Goal: Communication & Community: Answer question/provide support

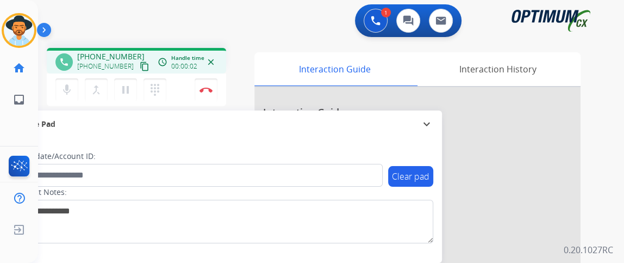
click at [140, 66] on mat-icon "content_copy" at bounding box center [145, 66] width 10 height 10
click at [64, 85] on mat-icon "mic" at bounding box center [66, 89] width 13 height 13
drag, startPoint x: 67, startPoint y: 93, endPoint x: 77, endPoint y: 121, distance: 29.6
click at [77, 121] on div "phone [PHONE_NUMBER] [PHONE_NUMBER] content_copy access_time Call metrics Queue…" at bounding box center [318, 265] width 560 height 453
click at [67, 89] on mat-icon "mic_off" at bounding box center [66, 89] width 13 height 13
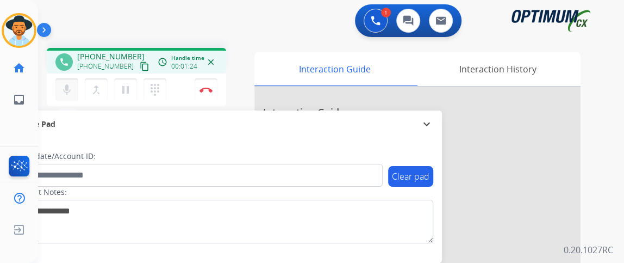
click at [67, 92] on mat-icon "mic" at bounding box center [66, 89] width 13 height 13
click at [69, 88] on mat-icon "mic_off" at bounding box center [66, 89] width 13 height 13
click at [205, 87] on img at bounding box center [206, 89] width 13 height 5
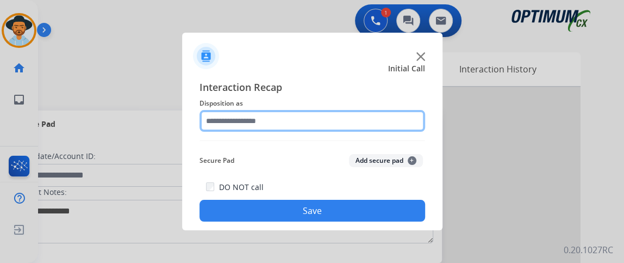
click at [278, 123] on input "text" at bounding box center [313, 121] width 226 height 22
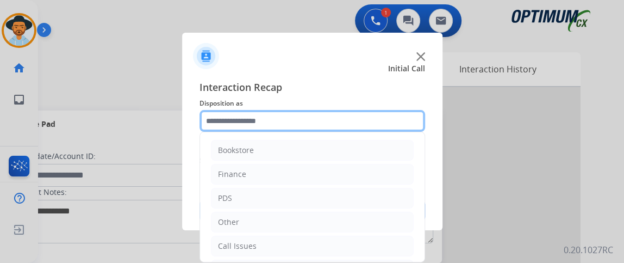
scroll to position [71, 0]
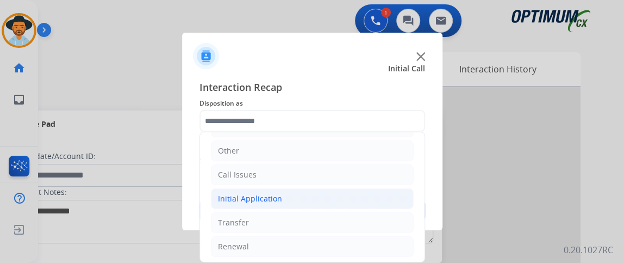
click at [265, 198] on div "Initial Application" at bounding box center [250, 198] width 64 height 11
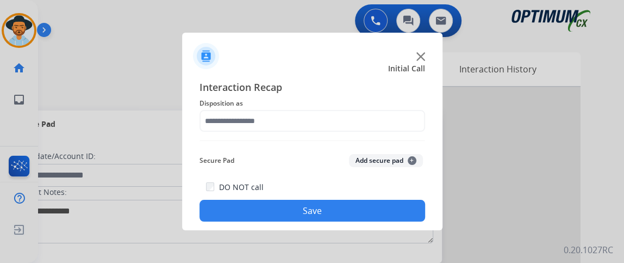
click at [347, 103] on span "Disposition as" at bounding box center [313, 103] width 226 height 13
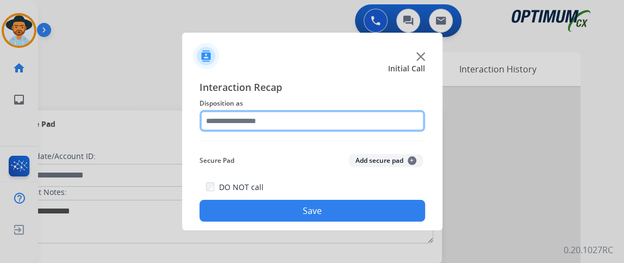
click at [338, 119] on input "text" at bounding box center [313, 121] width 226 height 22
click at [401, 126] on input "text" at bounding box center [313, 121] width 226 height 22
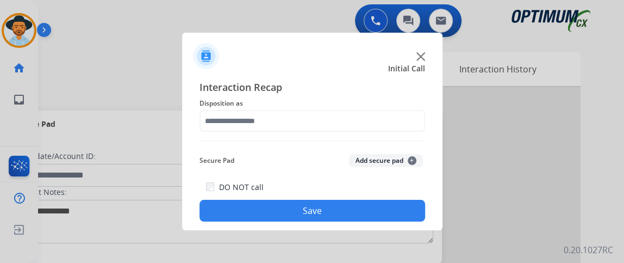
click at [256, 159] on div "Secure Pad Add secure pad +" at bounding box center [313, 161] width 226 height 22
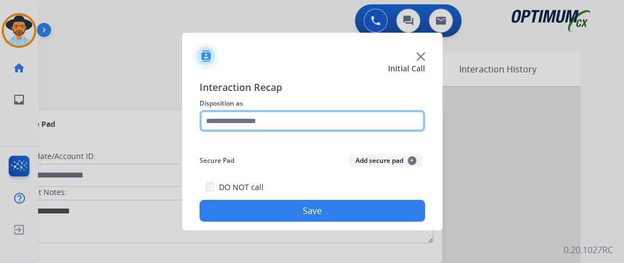
click at [258, 119] on input "text" at bounding box center [313, 121] width 226 height 22
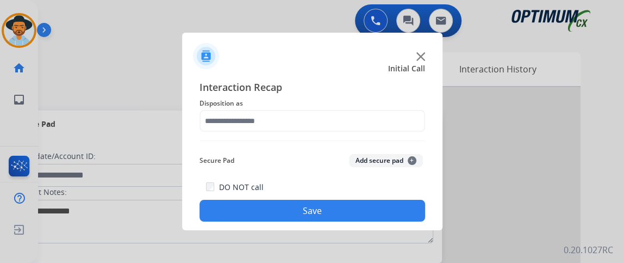
click at [331, 84] on span "Interaction Recap" at bounding box center [313, 87] width 226 height 17
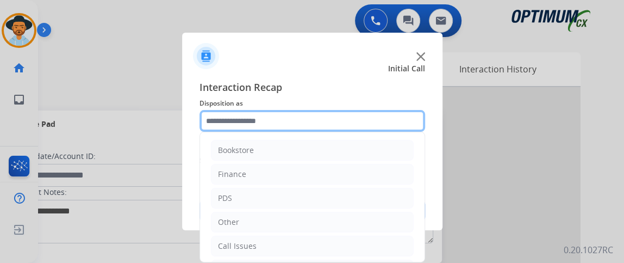
click at [317, 121] on input "text" at bounding box center [313, 121] width 226 height 22
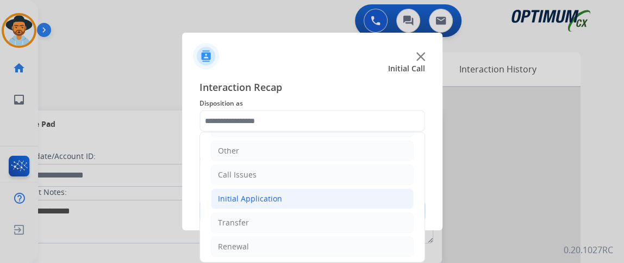
click at [320, 191] on li "Initial Application" at bounding box center [312, 198] width 203 height 21
click at [320, 190] on li "Initial Application" at bounding box center [312, 198] width 203 height 21
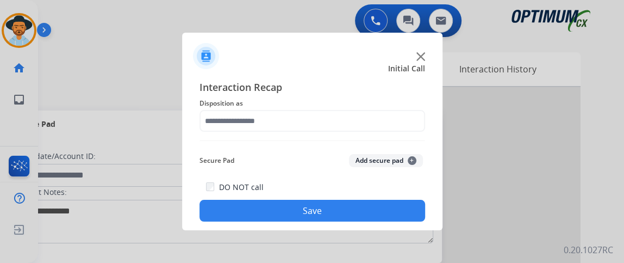
click at [332, 192] on div "DO NOT call Save" at bounding box center [313, 200] width 226 height 41
click at [293, 106] on span "Disposition as" at bounding box center [313, 103] width 226 height 13
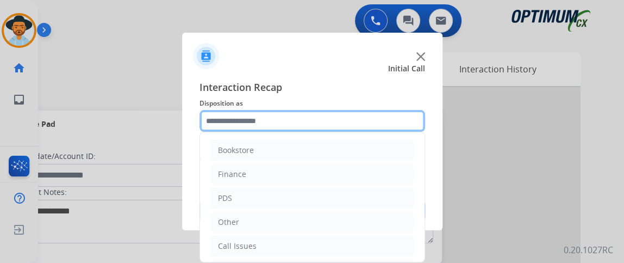
click at [294, 119] on input "text" at bounding box center [313, 121] width 226 height 22
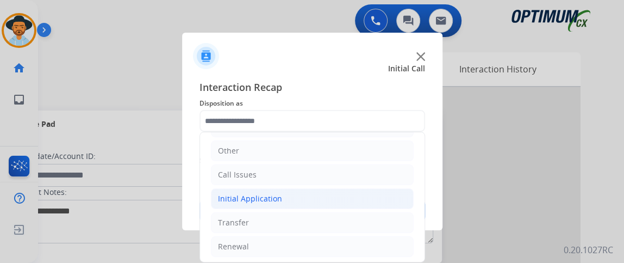
click at [301, 203] on li "Initial Application" at bounding box center [312, 198] width 203 height 21
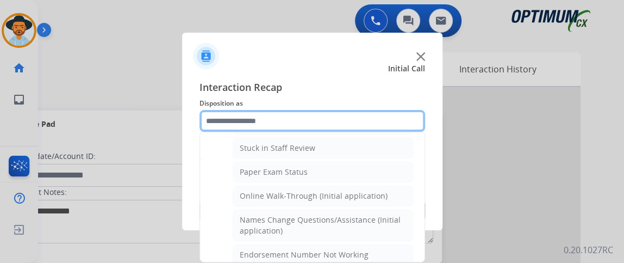
scroll to position [201, 0]
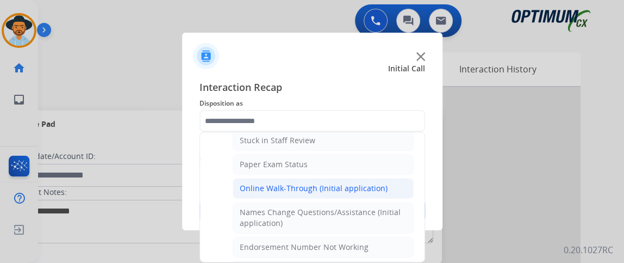
click at [366, 193] on li "Online Walk-Through (Initial application)" at bounding box center [323, 188] width 181 height 21
type input "**********"
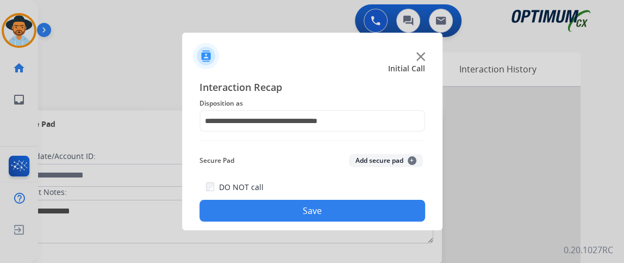
click at [362, 204] on button "Save" at bounding box center [313, 211] width 226 height 22
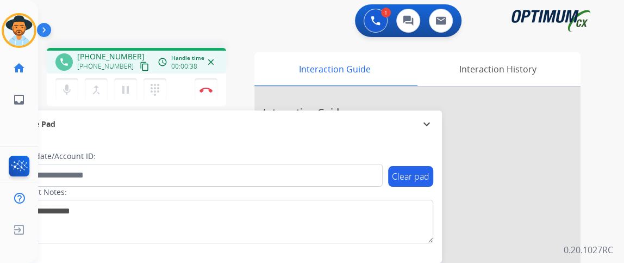
click at [140, 67] on mat-icon "content_copy" at bounding box center [145, 66] width 10 height 10
click at [70, 85] on mat-icon "mic" at bounding box center [66, 89] width 13 height 13
click at [71, 90] on mat-icon "mic_off" at bounding box center [66, 89] width 13 height 13
click at [71, 90] on mat-icon "mic" at bounding box center [66, 89] width 13 height 13
click at [140, 66] on mat-icon "content_copy" at bounding box center [145, 66] width 10 height 10
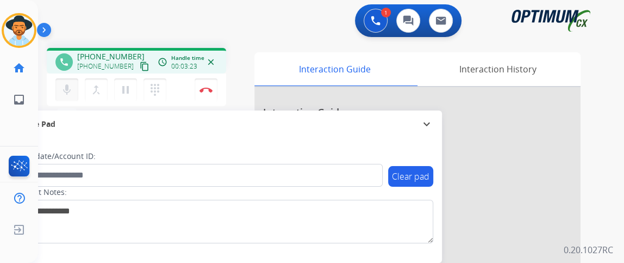
click at [76, 85] on button "mic Mute" at bounding box center [66, 89] width 23 height 23
click at [71, 86] on mat-icon "mic_off" at bounding box center [66, 89] width 13 height 13
click at [73, 88] on button "mic Mute" at bounding box center [66, 89] width 23 height 23
click at [69, 89] on mat-icon "mic_off" at bounding box center [66, 89] width 13 height 13
click at [73, 84] on button "mic Mute" at bounding box center [66, 89] width 23 height 23
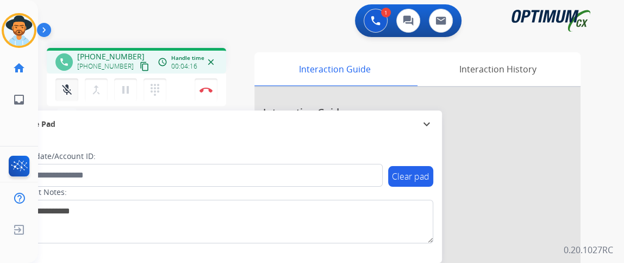
click at [65, 93] on mat-icon "mic_off" at bounding box center [66, 89] width 13 height 13
click at [72, 93] on mat-icon "mic" at bounding box center [66, 89] width 13 height 13
click at [70, 91] on mat-icon "mic_off" at bounding box center [66, 89] width 13 height 13
click at [66, 88] on mat-icon "mic" at bounding box center [66, 89] width 13 height 13
click at [65, 94] on mat-icon "mic_off" at bounding box center [66, 89] width 13 height 13
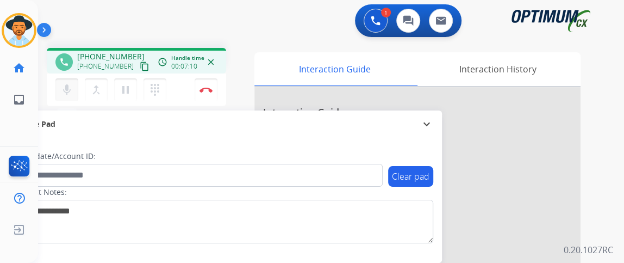
click at [64, 97] on button "mic Mute" at bounding box center [66, 89] width 23 height 23
click at [64, 96] on button "mic_off Mute" at bounding box center [66, 89] width 23 height 23
click at [66, 85] on mat-icon "mic" at bounding box center [66, 89] width 13 height 13
click at [69, 96] on button "mic_off Mute" at bounding box center [66, 89] width 23 height 23
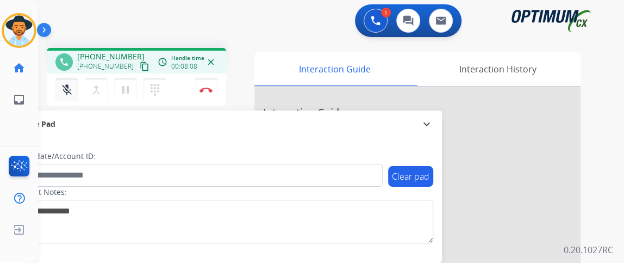
click at [69, 96] on button "mic_off Mute" at bounding box center [66, 89] width 23 height 23
click at [64, 84] on mat-icon "mic" at bounding box center [66, 89] width 13 height 13
click at [66, 84] on mat-icon "mic_off" at bounding box center [66, 89] width 13 height 13
click at [60, 91] on button "mic Mute" at bounding box center [66, 89] width 23 height 23
click at [70, 93] on mat-icon "mic_off" at bounding box center [66, 89] width 13 height 13
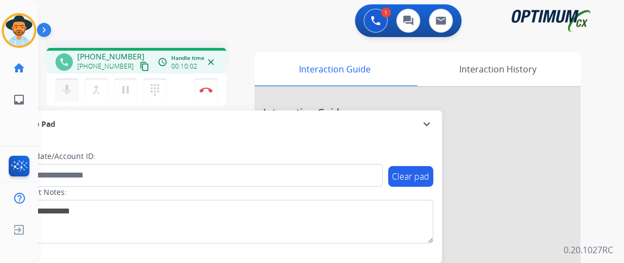
click at [70, 93] on mat-icon "mic" at bounding box center [66, 89] width 13 height 13
click at [70, 93] on mat-icon "mic_off" at bounding box center [66, 89] width 13 height 13
click at [70, 93] on mat-icon "mic" at bounding box center [66, 89] width 13 height 13
click at [70, 93] on mat-icon "mic_off" at bounding box center [66, 89] width 13 height 13
click at [203, 90] on img at bounding box center [206, 89] width 13 height 5
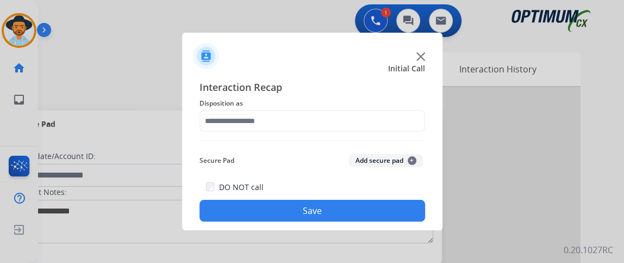
click at [275, 134] on div "Interaction Recap Disposition as Secure Pad Add secure pad + DO NOT call Save" at bounding box center [313, 150] width 226 height 142
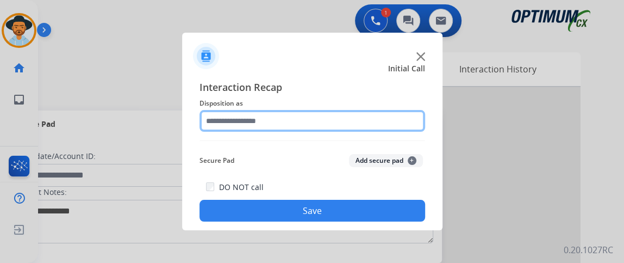
click at [270, 120] on input "text" at bounding box center [313, 121] width 226 height 22
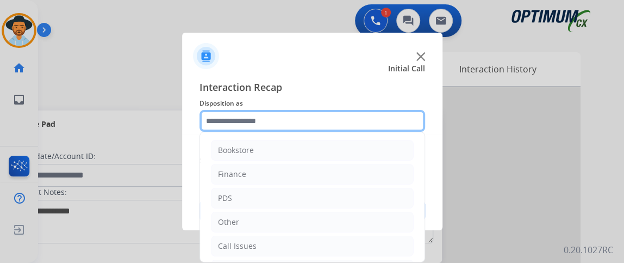
scroll to position [71, 0]
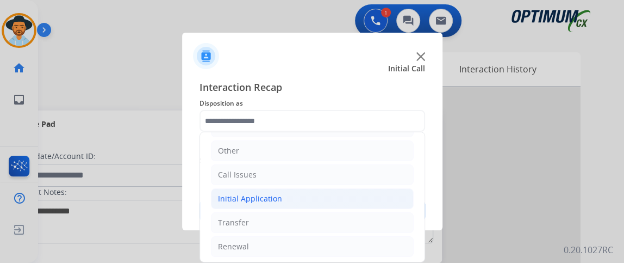
click at [313, 201] on li "Initial Application" at bounding box center [312, 198] width 203 height 21
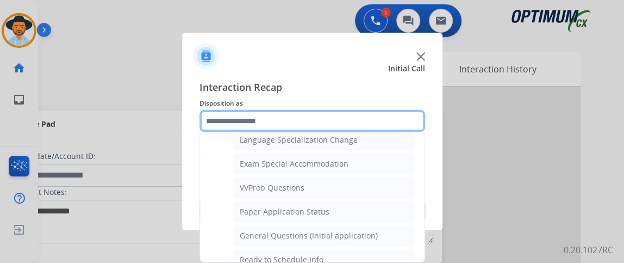
scroll to position [564, 0]
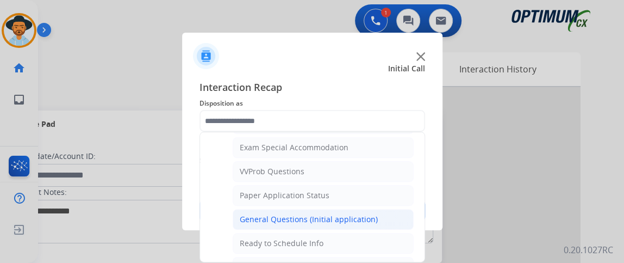
click at [382, 214] on li "General Questions (Initial application)" at bounding box center [323, 219] width 181 height 21
type input "**********"
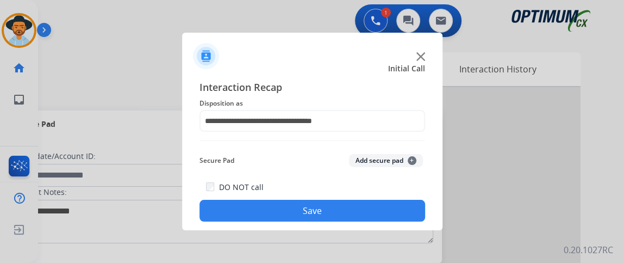
click at [374, 207] on button "Save" at bounding box center [313, 211] width 226 height 22
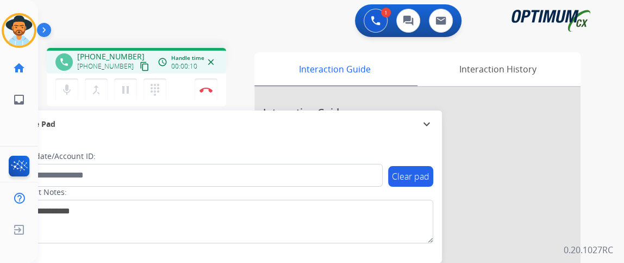
click at [140, 67] on mat-icon "content_copy" at bounding box center [145, 66] width 10 height 10
click at [69, 97] on button "mic Mute" at bounding box center [66, 89] width 23 height 23
click at [69, 97] on button "mic_off Mute" at bounding box center [66, 89] width 23 height 23
click at [75, 82] on button "mic Mute" at bounding box center [66, 89] width 23 height 23
click at [73, 85] on button "mic_off Mute" at bounding box center [66, 89] width 23 height 23
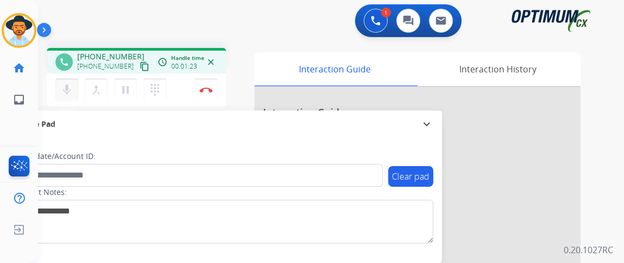
click at [72, 90] on mat-icon "mic" at bounding box center [66, 89] width 13 height 13
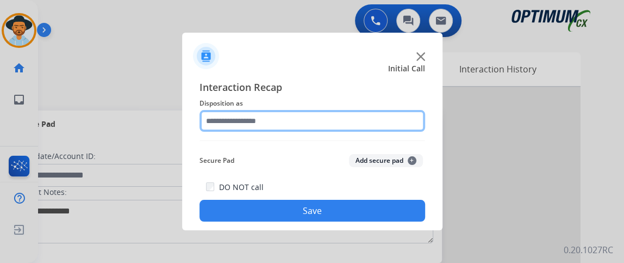
click at [239, 111] on input "text" at bounding box center [313, 121] width 226 height 22
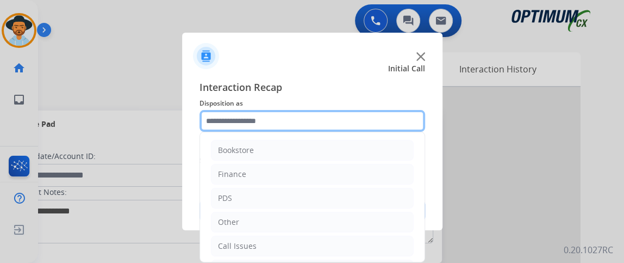
scroll to position [71, 0]
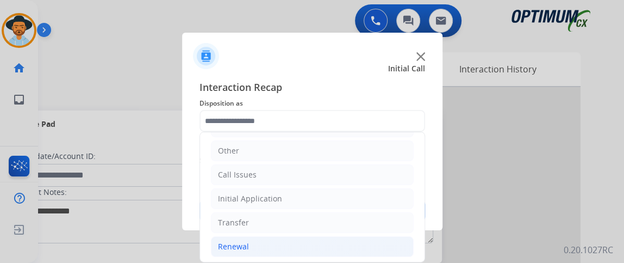
click at [345, 241] on li "Renewal" at bounding box center [312, 246] width 203 height 21
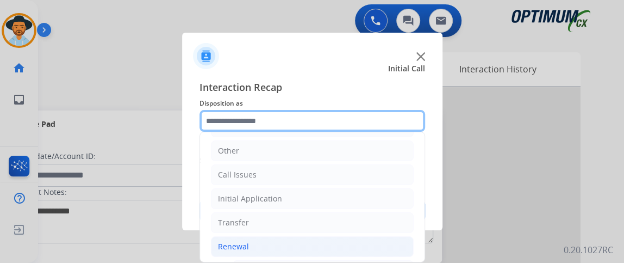
scroll to position [261, 0]
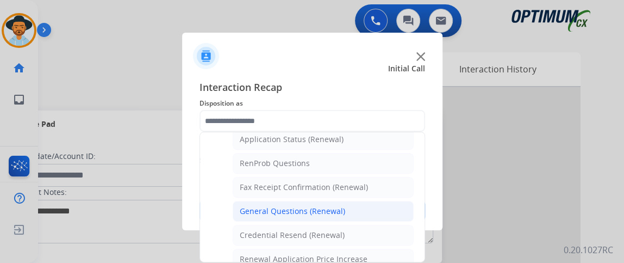
click at [390, 206] on li "General Questions (Renewal)" at bounding box center [323, 211] width 181 height 21
type input "**********"
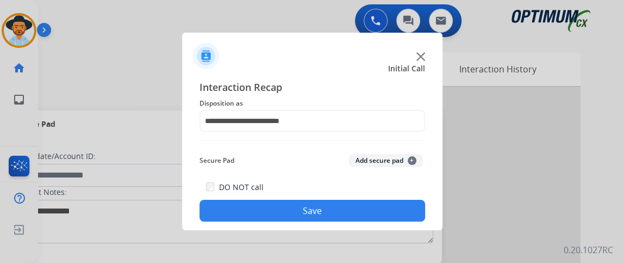
click at [390, 206] on button "Save" at bounding box center [313, 211] width 226 height 22
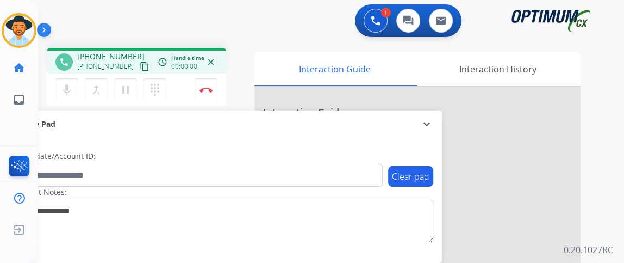
click at [140, 65] on mat-icon "content_copy" at bounding box center [145, 66] width 10 height 10
click at [61, 86] on mat-icon "mic" at bounding box center [66, 89] width 13 height 13
click at [61, 86] on mat-icon "mic_off" at bounding box center [66, 89] width 13 height 13
click at [75, 86] on button "mic Mute" at bounding box center [66, 89] width 23 height 23
click at [69, 91] on mat-icon "mic_off" at bounding box center [66, 89] width 13 height 13
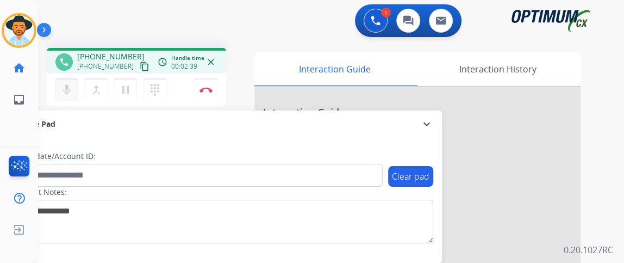
click at [63, 85] on mat-icon "mic" at bounding box center [66, 89] width 13 height 13
click at [63, 85] on mat-icon "mic_off" at bounding box center [66, 89] width 13 height 13
click at [77, 92] on button "mic Mute" at bounding box center [66, 89] width 23 height 23
click at [67, 95] on mat-icon "mic_off" at bounding box center [66, 89] width 13 height 13
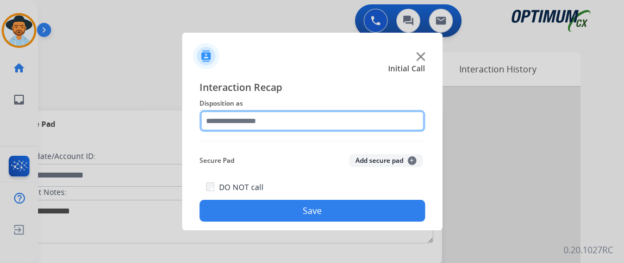
click at [270, 117] on input "text" at bounding box center [313, 121] width 226 height 22
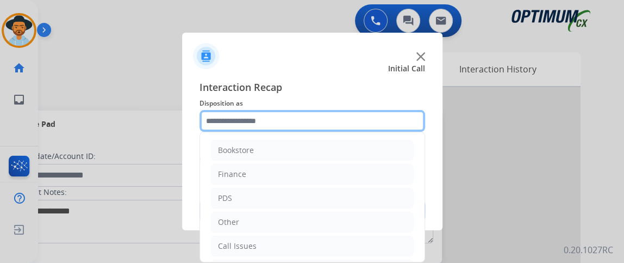
scroll to position [71, 0]
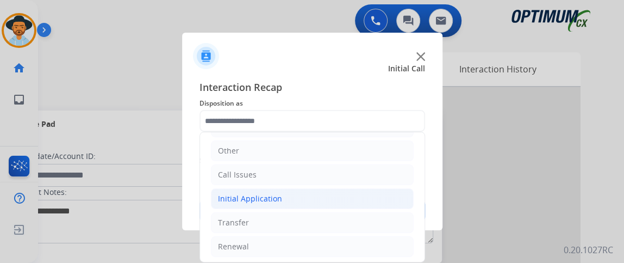
click at [331, 198] on li "Initial Application" at bounding box center [312, 198] width 203 height 21
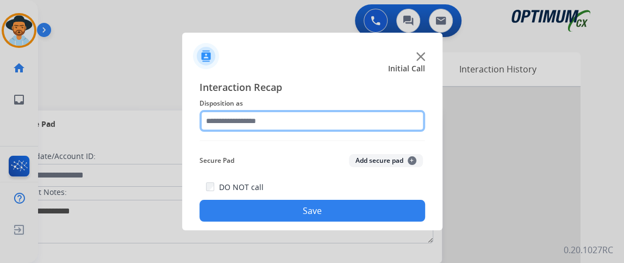
click at [306, 125] on input "text" at bounding box center [313, 121] width 226 height 22
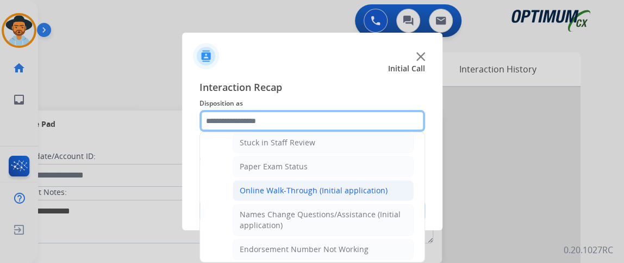
scroll to position [201, 0]
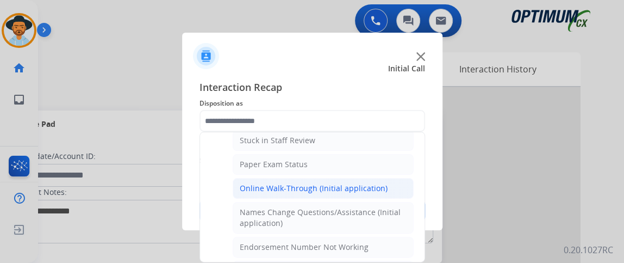
click at [398, 183] on li "Online Walk-Through (Initial application)" at bounding box center [323, 188] width 181 height 21
type input "**********"
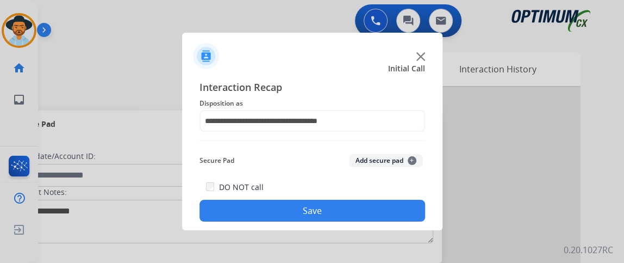
click at [382, 200] on div "DO NOT call Save" at bounding box center [313, 200] width 226 height 41
click at [381, 210] on button "Save" at bounding box center [313, 211] width 226 height 22
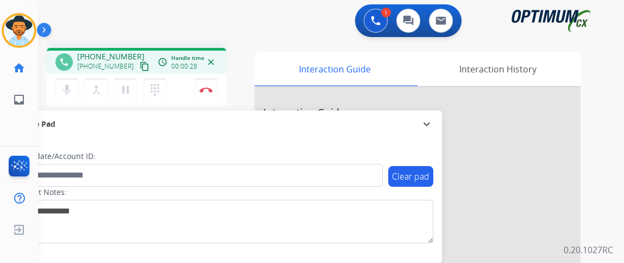
click at [140, 66] on mat-icon "content_copy" at bounding box center [145, 66] width 10 height 10
click at [58, 89] on button "mic Mute" at bounding box center [66, 89] width 23 height 23
click at [73, 85] on button "mic_off Mute" at bounding box center [66, 89] width 23 height 23
click at [66, 92] on mat-icon "mic" at bounding box center [66, 89] width 13 height 13
click at [72, 91] on mat-icon "mic_off" at bounding box center [66, 89] width 13 height 13
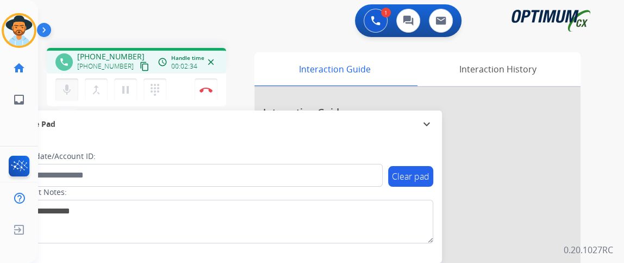
click at [69, 89] on mat-icon "mic" at bounding box center [66, 89] width 13 height 13
click at [69, 90] on mat-icon "mic_off" at bounding box center [66, 89] width 13 height 13
click at [71, 95] on mat-icon "mic" at bounding box center [66, 89] width 13 height 13
click at [71, 95] on mat-icon "mic_off" at bounding box center [66, 89] width 13 height 13
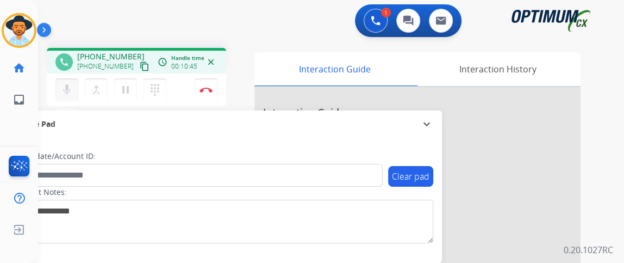
click at [60, 87] on button "mic Mute" at bounding box center [66, 89] width 23 height 23
click at [60, 87] on button "mic_off Mute" at bounding box center [66, 89] width 23 height 23
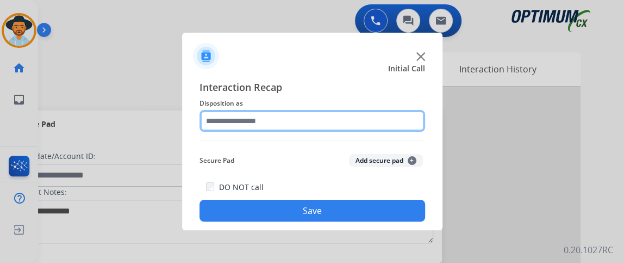
click at [279, 127] on input "text" at bounding box center [313, 121] width 226 height 22
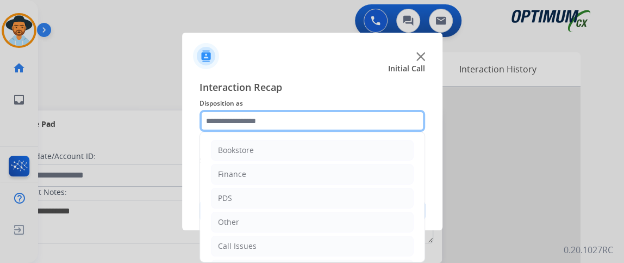
scroll to position [71, 0]
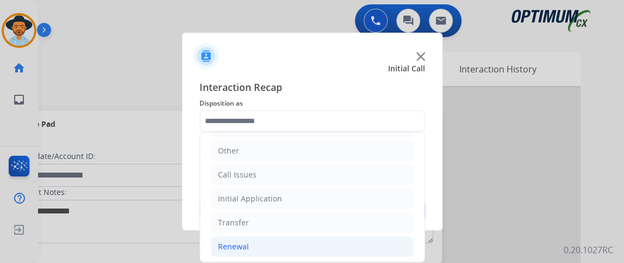
click at [354, 247] on li "Renewal" at bounding box center [312, 246] width 203 height 21
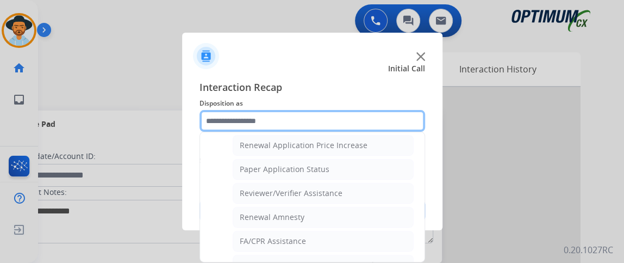
scroll to position [376, 0]
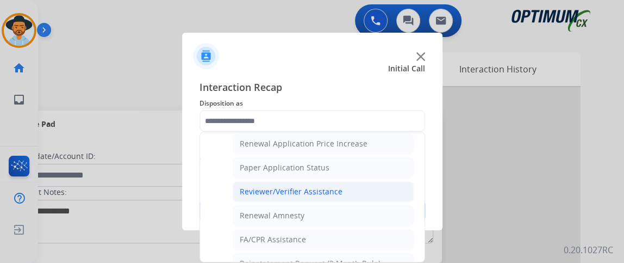
click at [361, 188] on li "Reviewer/Verifier Assistance" at bounding box center [323, 191] width 181 height 21
click at [361, 188] on div "DO NOT call Save" at bounding box center [313, 200] width 226 height 41
type input "**********"
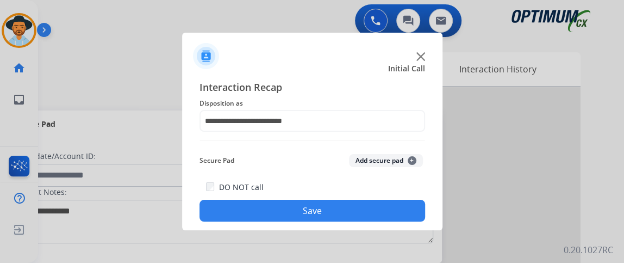
click at [356, 208] on button "Save" at bounding box center [313, 211] width 226 height 22
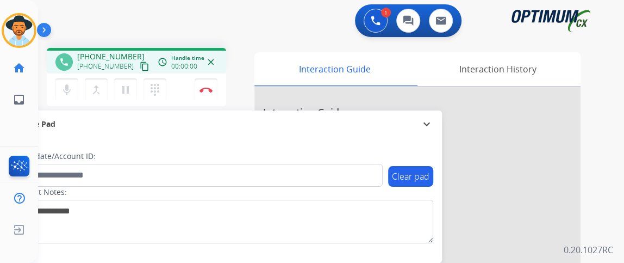
click at [140, 64] on mat-icon "content_copy" at bounding box center [145, 66] width 10 height 10
click at [74, 92] on button "mic Mute" at bounding box center [66, 89] width 23 height 23
click at [69, 90] on mat-icon "mic_off" at bounding box center [66, 89] width 13 height 13
click at [140, 65] on mat-icon "content_copy" at bounding box center [145, 66] width 10 height 10
click at [70, 80] on button "mic Mute" at bounding box center [66, 89] width 23 height 23
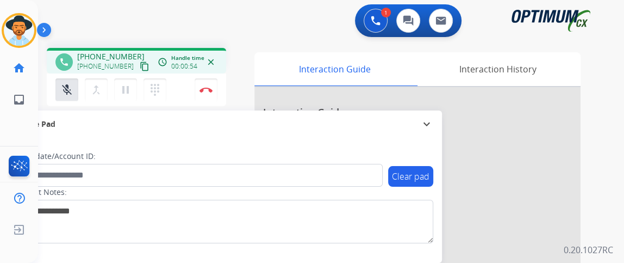
click at [69, 77] on div "mic_off Mute merge_type Bridge pause Hold dialpad Dialpad Disconnect" at bounding box center [136, 89] width 179 height 33
click at [66, 89] on mat-icon "mic_off" at bounding box center [66, 89] width 13 height 13
click at [63, 84] on mat-icon "mic" at bounding box center [66, 89] width 13 height 13
click at [71, 86] on mat-icon "mic_off" at bounding box center [66, 89] width 13 height 13
click at [71, 86] on mat-icon "mic" at bounding box center [66, 89] width 13 height 13
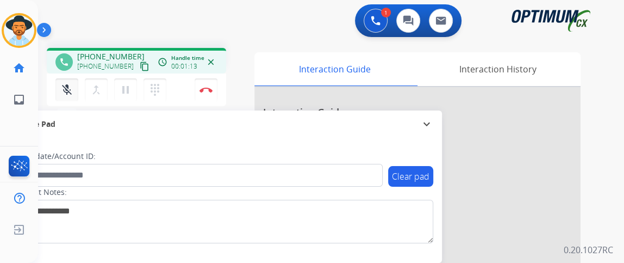
click at [73, 88] on button "mic_off Mute" at bounding box center [66, 89] width 23 height 23
click at [70, 83] on mat-icon "mic" at bounding box center [66, 89] width 13 height 13
click at [63, 99] on button "mic_off Mute" at bounding box center [66, 89] width 23 height 23
click at [64, 96] on button "mic Mute" at bounding box center [66, 89] width 23 height 23
click at [69, 80] on button "mic_off Mute" at bounding box center [66, 89] width 23 height 23
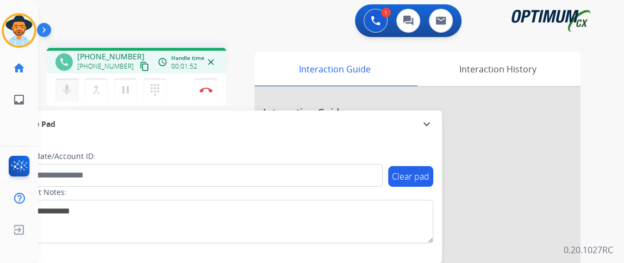
click at [70, 86] on mat-icon "mic" at bounding box center [66, 89] width 13 height 13
click at [70, 86] on mat-icon "mic_off" at bounding box center [66, 89] width 13 height 13
click at [70, 88] on mat-icon "mic" at bounding box center [66, 89] width 13 height 13
click at [70, 88] on mat-icon "mic_off" at bounding box center [66, 89] width 13 height 13
click at [70, 88] on mat-icon "mic" at bounding box center [66, 89] width 13 height 13
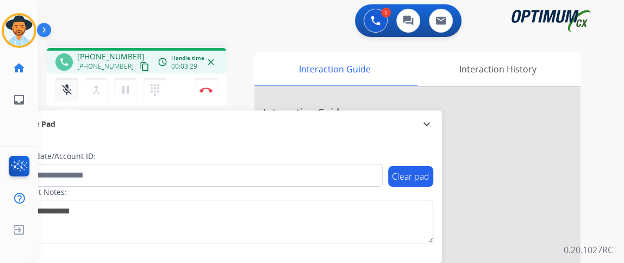
click at [65, 95] on mat-icon "mic_off" at bounding box center [66, 89] width 13 height 13
click at [65, 96] on button "mic Mute" at bounding box center [66, 89] width 23 height 23
click at [64, 91] on mat-icon "mic_off" at bounding box center [66, 89] width 13 height 13
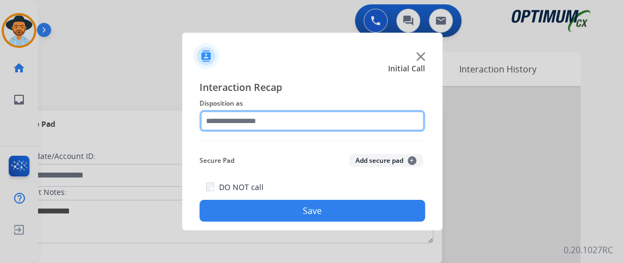
click at [303, 110] on input "text" at bounding box center [313, 121] width 226 height 22
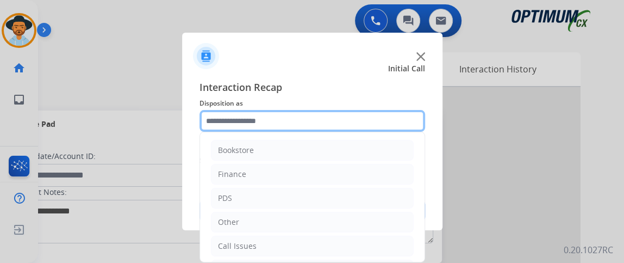
scroll to position [71, 0]
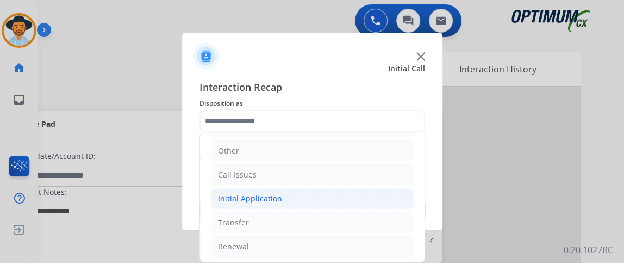
click at [336, 190] on li "Initial Application" at bounding box center [312, 198] width 203 height 21
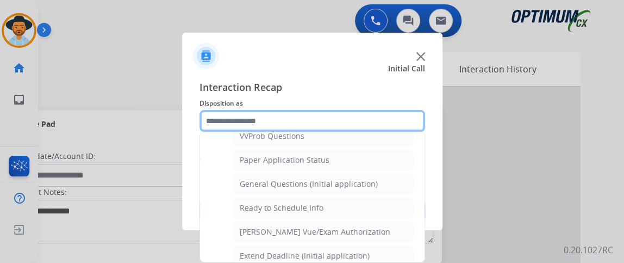
scroll to position [604, 0]
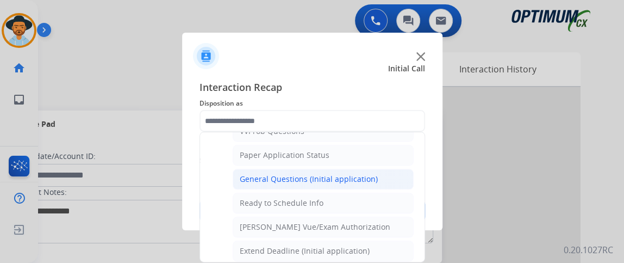
click at [380, 171] on li "General Questions (Initial application)" at bounding box center [323, 179] width 181 height 21
type input "**********"
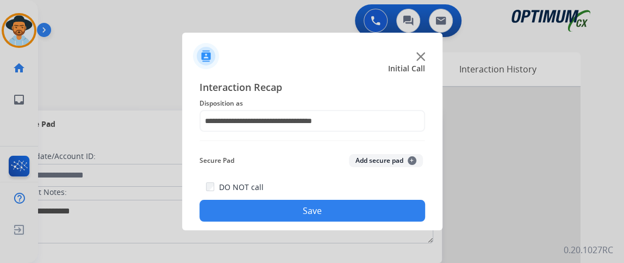
click at [372, 214] on button "Save" at bounding box center [313, 211] width 226 height 22
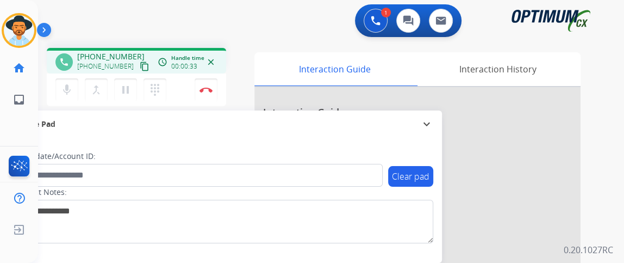
click at [140, 64] on mat-icon "content_copy" at bounding box center [145, 66] width 10 height 10
click at [69, 89] on mat-icon "mic" at bounding box center [66, 89] width 13 height 13
click at [69, 89] on mat-icon "mic_off" at bounding box center [66, 89] width 13 height 13
click at [69, 89] on mat-icon "mic" at bounding box center [66, 89] width 13 height 13
click at [72, 89] on mat-icon "mic_off" at bounding box center [66, 89] width 13 height 13
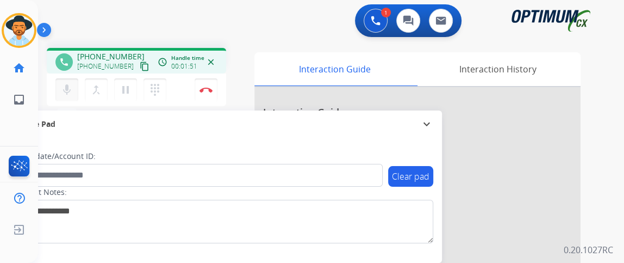
click at [72, 89] on mat-icon "mic" at bounding box center [66, 89] width 13 height 13
click at [72, 89] on mat-icon "mic_off" at bounding box center [66, 89] width 13 height 13
click at [72, 89] on mat-icon "mic" at bounding box center [66, 89] width 13 height 13
click at [72, 89] on mat-icon "mic_off" at bounding box center [66, 89] width 13 height 13
click at [67, 91] on mat-icon "mic" at bounding box center [66, 89] width 13 height 13
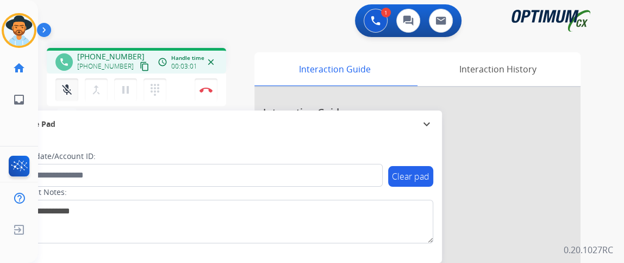
click at [67, 91] on mat-icon "mic_off" at bounding box center [66, 89] width 13 height 13
click at [70, 81] on button "mic Mute" at bounding box center [66, 89] width 23 height 23
click at [73, 84] on button "mic_off Mute" at bounding box center [66, 89] width 23 height 23
click at [202, 95] on button "Disconnect" at bounding box center [206, 89] width 23 height 23
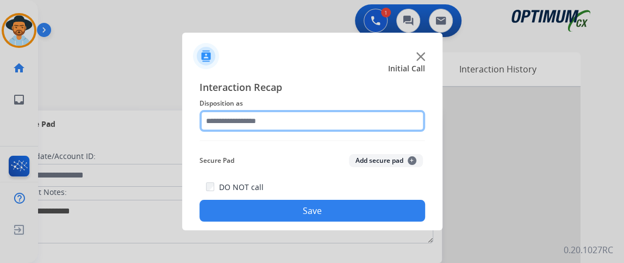
click at [267, 110] on input "text" at bounding box center [313, 121] width 226 height 22
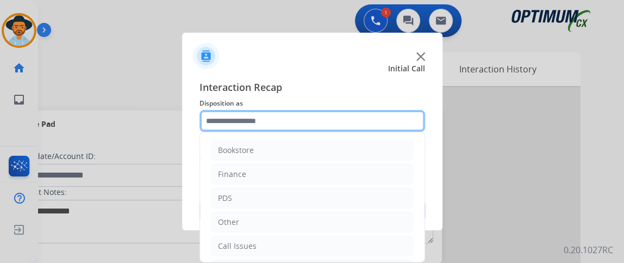
scroll to position [71, 0]
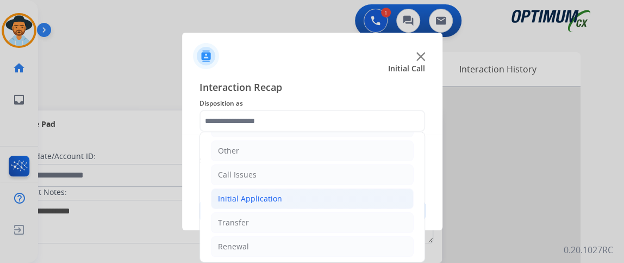
click at [322, 196] on li "Initial Application" at bounding box center [312, 198] width 203 height 21
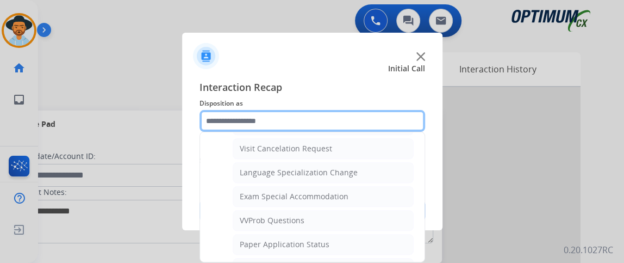
scroll to position [533, 0]
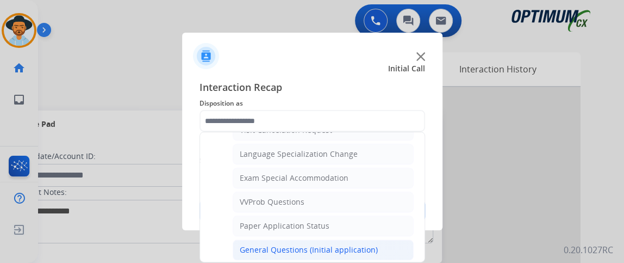
click at [382, 239] on li "General Questions (Initial application)" at bounding box center [323, 249] width 181 height 21
type input "**********"
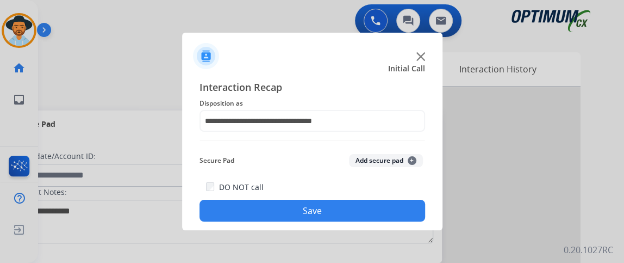
click at [382, 227] on div "**********" at bounding box center [312, 150] width 260 height 159
click at [380, 210] on button "Save" at bounding box center [313, 211] width 226 height 22
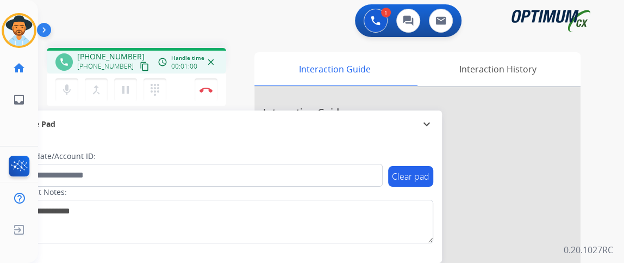
click at [139, 66] on div "phone [PHONE_NUMBER] [PHONE_NUMBER] content_copy access_time Call metrics Queue…" at bounding box center [136, 62] width 162 height 10
click at [140, 66] on mat-icon "content_copy" at bounding box center [145, 66] width 10 height 10
click at [72, 89] on mat-icon "mic" at bounding box center [66, 89] width 13 height 13
click at [67, 83] on mat-icon "mic_off" at bounding box center [66, 89] width 13 height 13
click at [70, 91] on mat-icon "mic" at bounding box center [66, 89] width 13 height 13
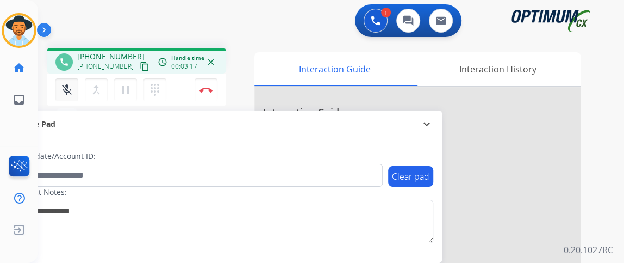
click at [70, 85] on mat-icon "mic_off" at bounding box center [66, 89] width 13 height 13
click at [67, 90] on mat-icon "mic" at bounding box center [66, 89] width 13 height 13
click at [70, 92] on mat-icon "mic_off" at bounding box center [66, 89] width 13 height 13
click at [208, 88] on img at bounding box center [206, 89] width 13 height 5
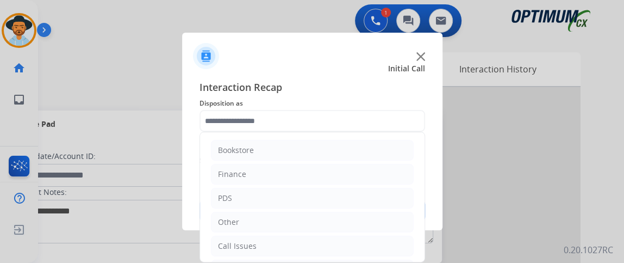
scroll to position [71, 0]
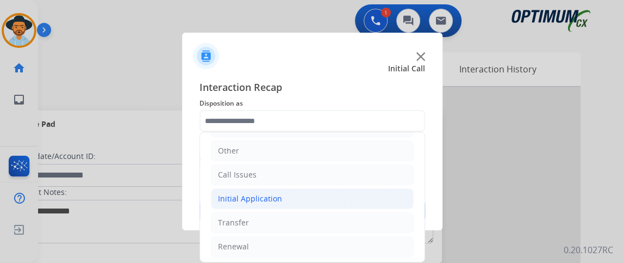
click at [340, 199] on li "Initial Application" at bounding box center [312, 198] width 203 height 21
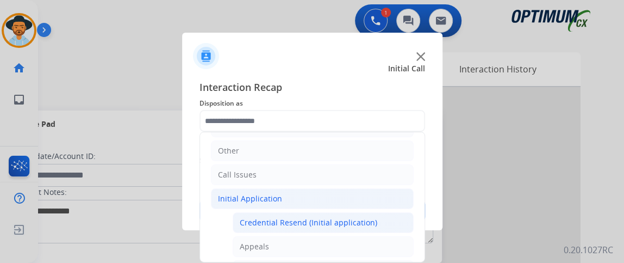
click at [341, 217] on div "Credential Resend (Initial application)" at bounding box center [309, 222] width 138 height 11
type input "**********"
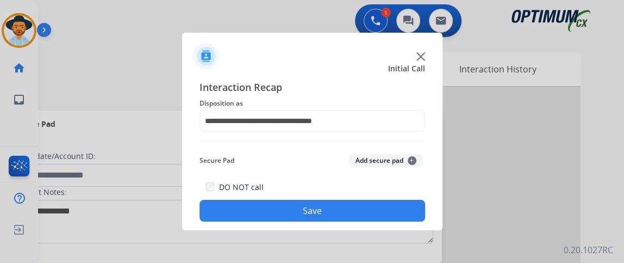
click at [341, 216] on button "Save" at bounding box center [313, 211] width 226 height 22
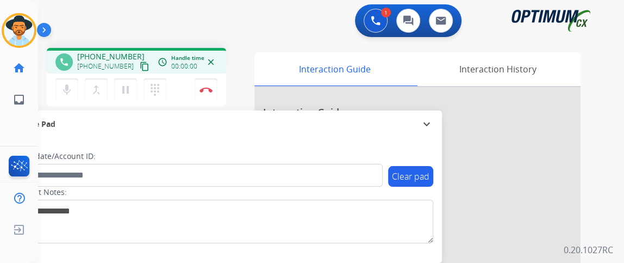
click at [140, 69] on mat-icon "content_copy" at bounding box center [145, 66] width 10 height 10
click at [77, 87] on button "mic Mute" at bounding box center [66, 89] width 23 height 23
click at [77, 87] on button "mic_off Mute" at bounding box center [66, 89] width 23 height 23
click at [77, 87] on button "mic Mute" at bounding box center [66, 89] width 23 height 23
click at [70, 97] on button "mic_off Mute" at bounding box center [66, 89] width 23 height 23
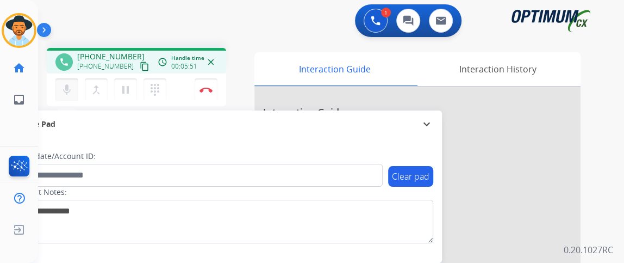
click at [75, 86] on button "mic Mute" at bounding box center [66, 89] width 23 height 23
click at [75, 86] on button "mic_off Mute" at bounding box center [66, 89] width 23 height 23
click at [70, 94] on mat-icon "mic" at bounding box center [66, 89] width 13 height 13
click at [72, 87] on mat-icon "mic_off" at bounding box center [66, 89] width 13 height 13
click at [55, 96] on div "mic Mute merge_type Bridge pause Hold dialpad Dialpad Disconnect" at bounding box center [136, 89] width 179 height 33
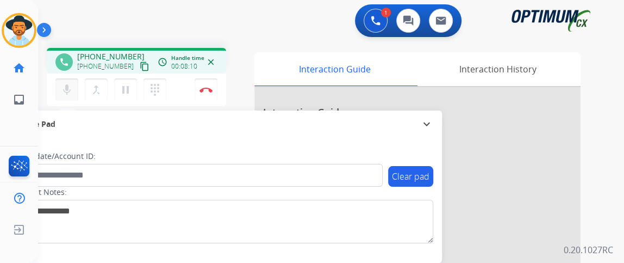
click at [71, 92] on mat-icon "mic" at bounding box center [66, 89] width 13 height 13
click at [67, 91] on mat-icon "mic_off" at bounding box center [66, 89] width 13 height 13
click at [73, 88] on button "mic Mute" at bounding box center [66, 89] width 23 height 23
click at [211, 81] on button "Disconnect" at bounding box center [206, 89] width 23 height 23
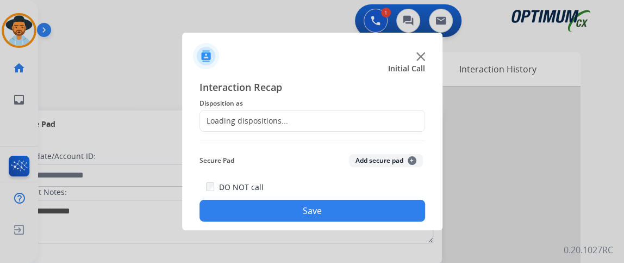
click at [321, 117] on div "Loading dispositions..." at bounding box center [313, 121] width 226 height 22
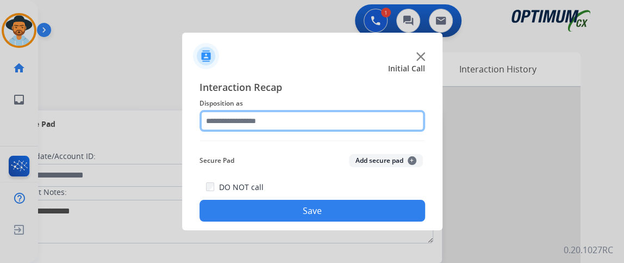
click at [322, 120] on input "text" at bounding box center [313, 121] width 226 height 22
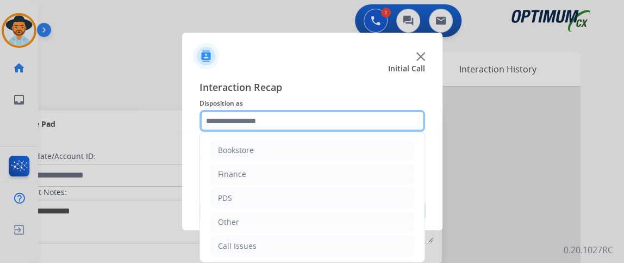
click at [322, 120] on input "text" at bounding box center [313, 121] width 226 height 22
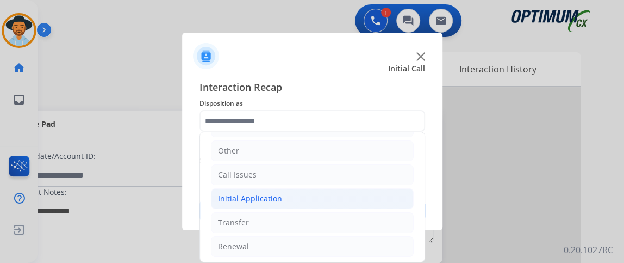
click at [358, 194] on li "Initial Application" at bounding box center [312, 198] width 203 height 21
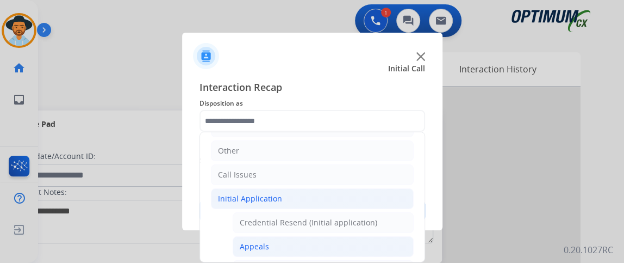
click at [347, 240] on li "Appeals" at bounding box center [323, 246] width 181 height 21
type input "*******"
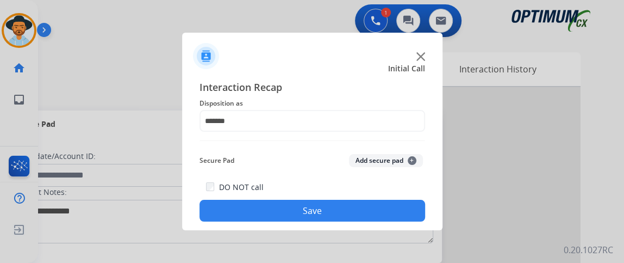
click at [342, 220] on button "Save" at bounding box center [313, 211] width 226 height 22
